Goal: Task Accomplishment & Management: Manage account settings

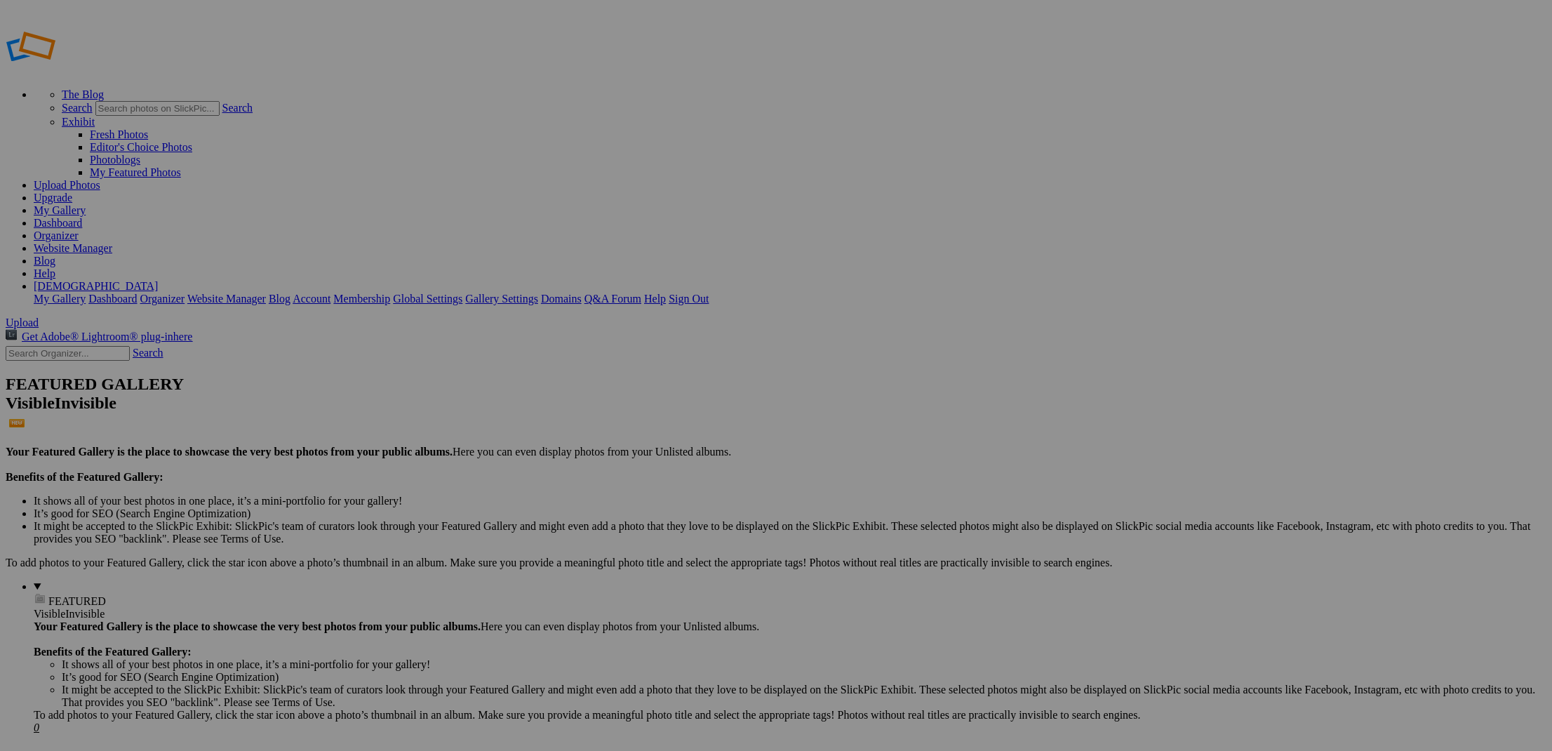
type input "1973 Volkswagen Kubelwagen WWII German Military Type 82 Replica"
click at [650, 446] on span "Create" at bounding box center [635, 452] width 29 height 12
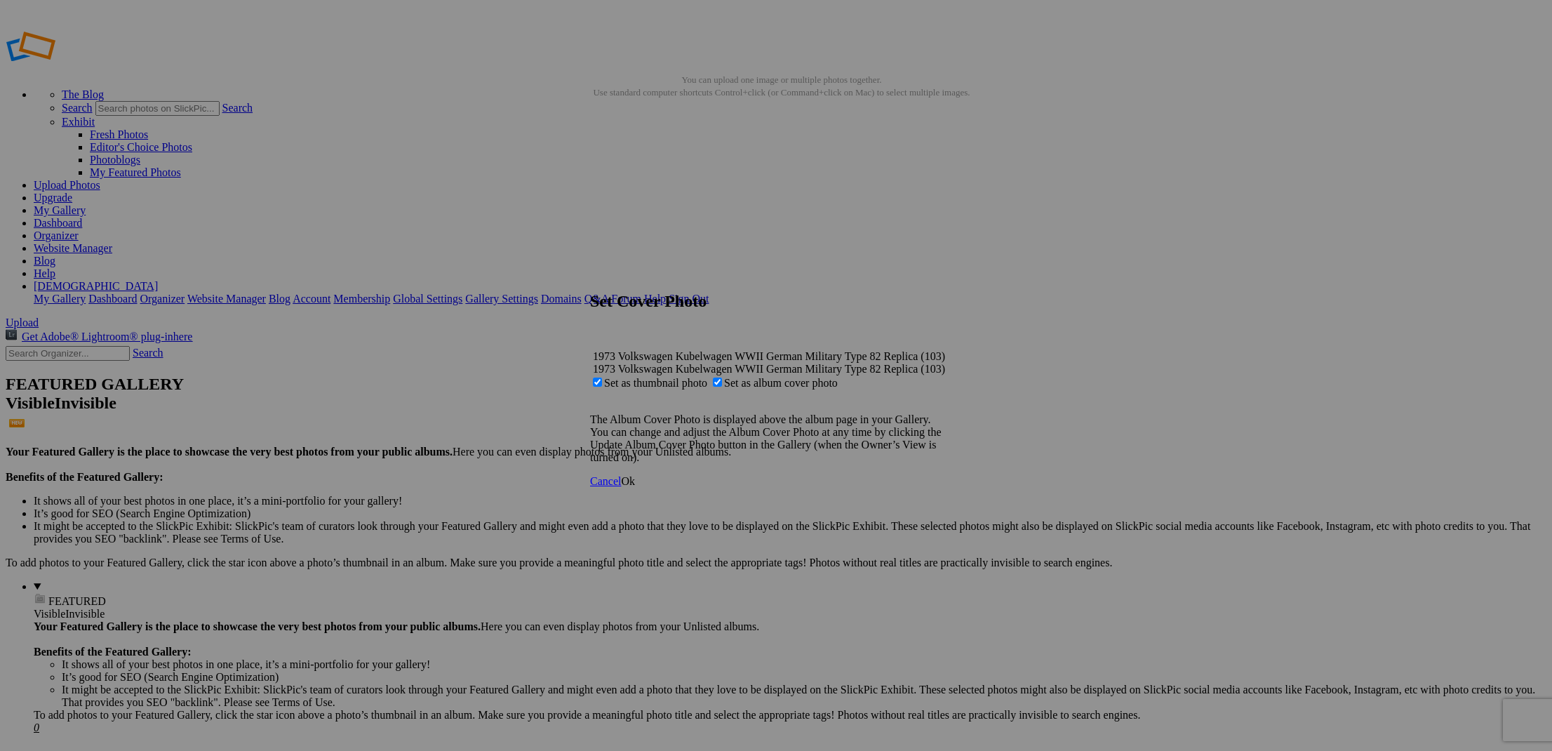
click at [635, 487] on span "Ok" at bounding box center [628, 481] width 14 height 12
